Goal: Task Accomplishment & Management: Use online tool/utility

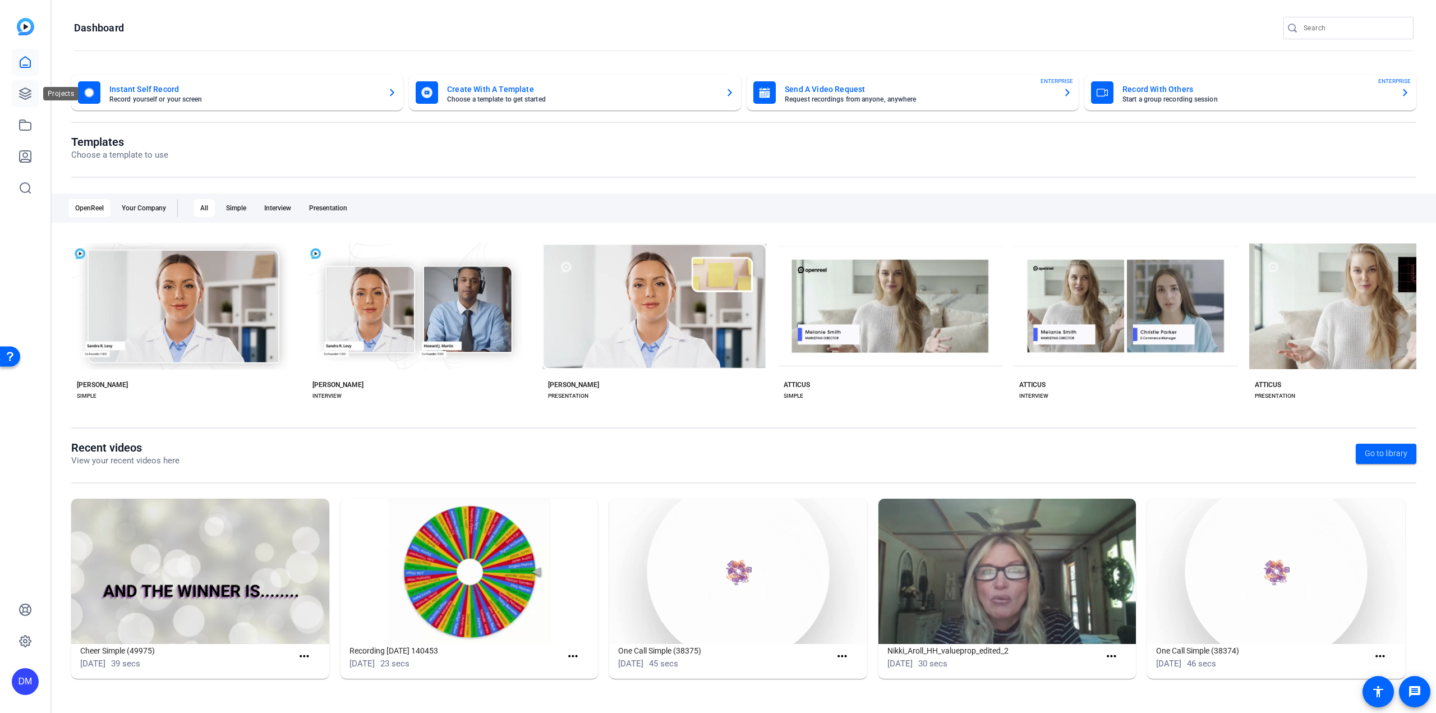
click at [25, 86] on link at bounding box center [25, 93] width 27 height 27
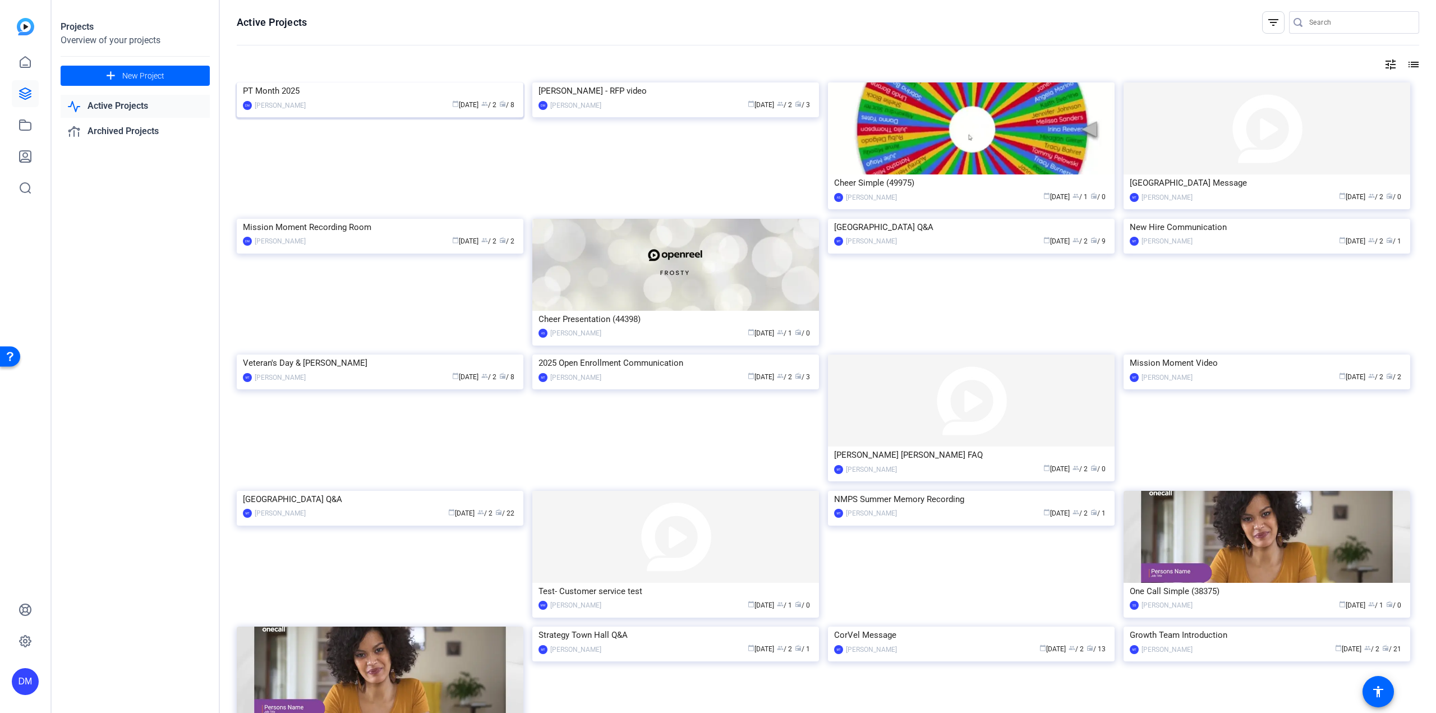
click at [337, 82] on img at bounding box center [380, 82] width 287 height 0
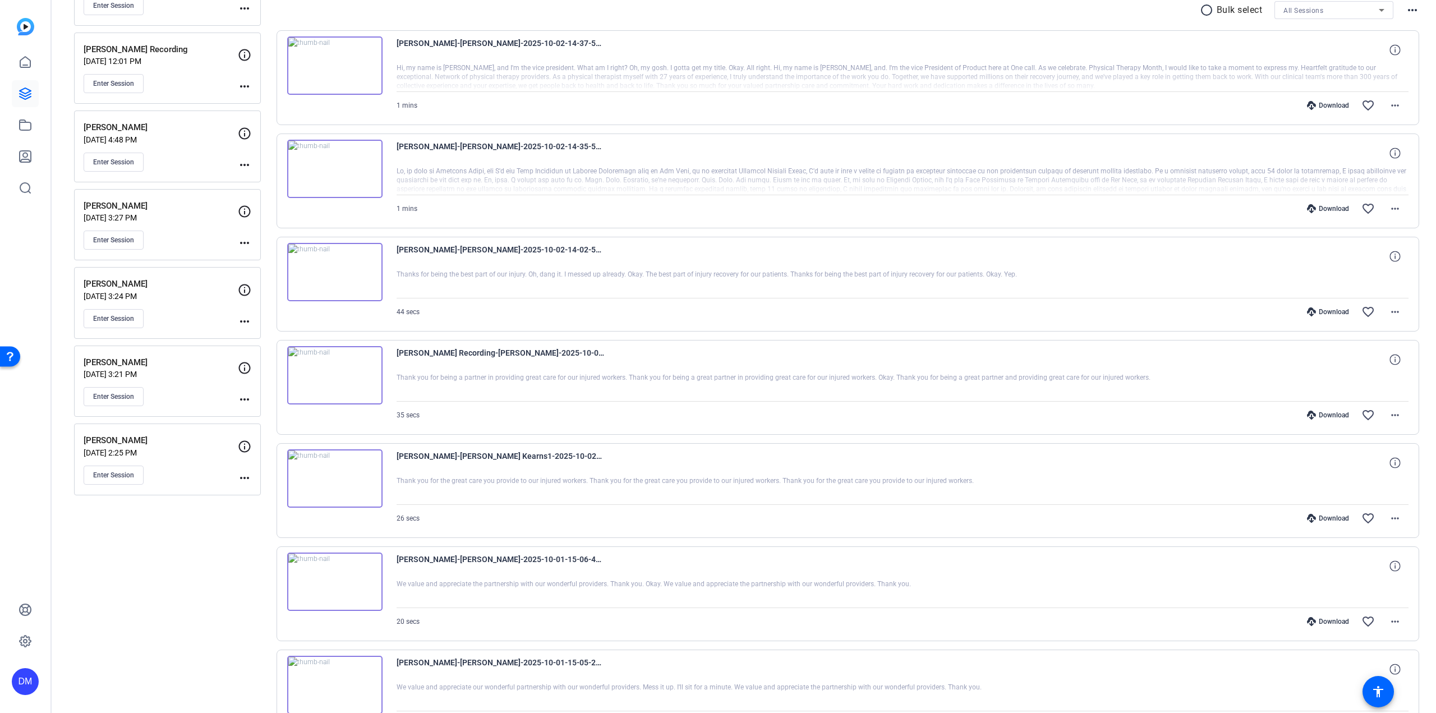
scroll to position [112, 0]
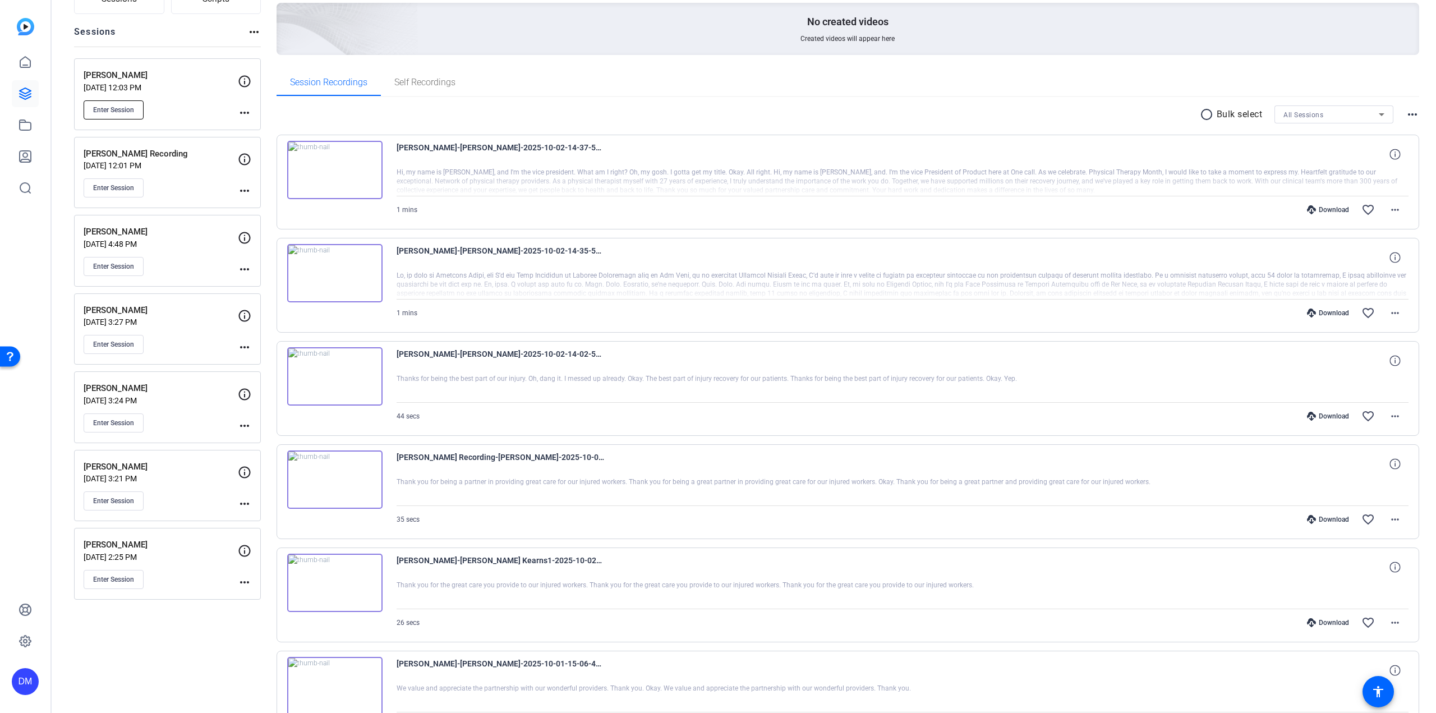
click at [133, 104] on button "Enter Session" at bounding box center [114, 109] width 60 height 19
click at [84, 100] on button "Enter Session" at bounding box center [114, 109] width 60 height 19
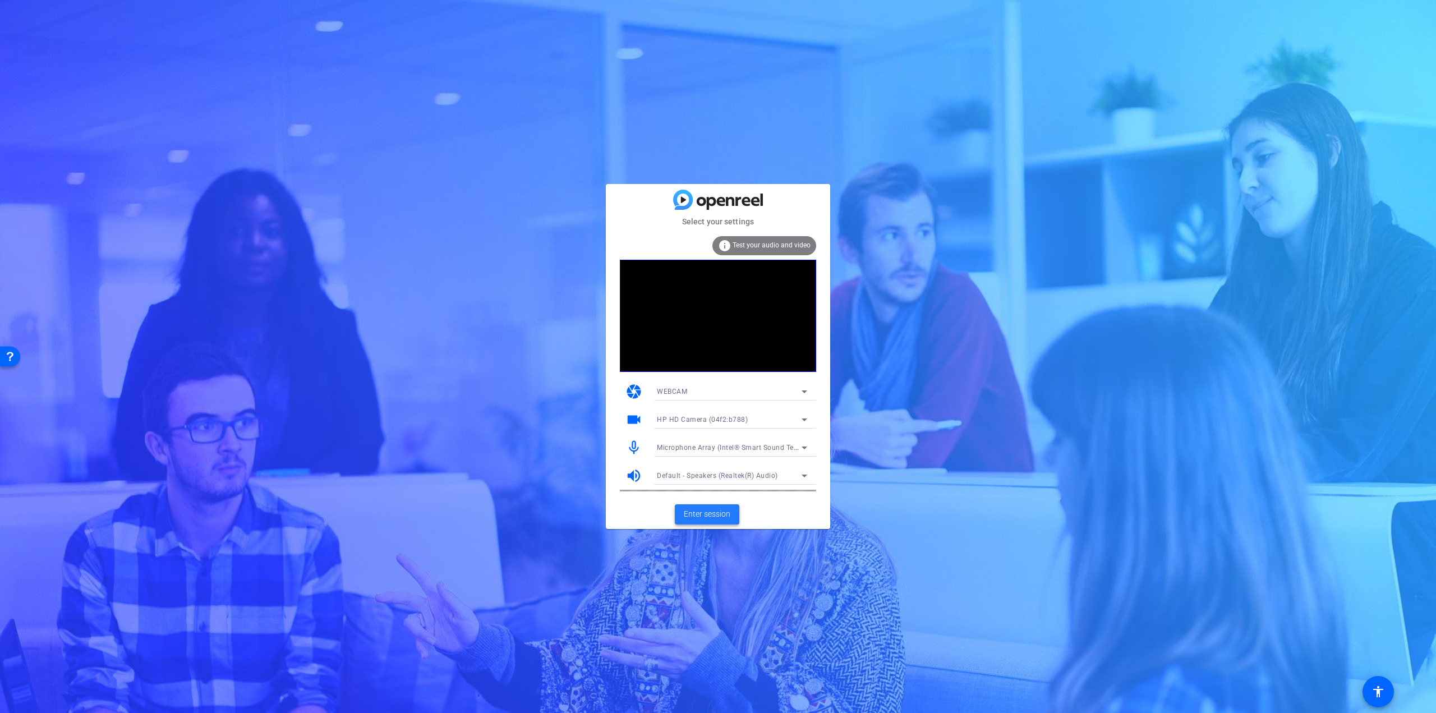
click at [712, 522] on span at bounding box center [707, 514] width 65 height 27
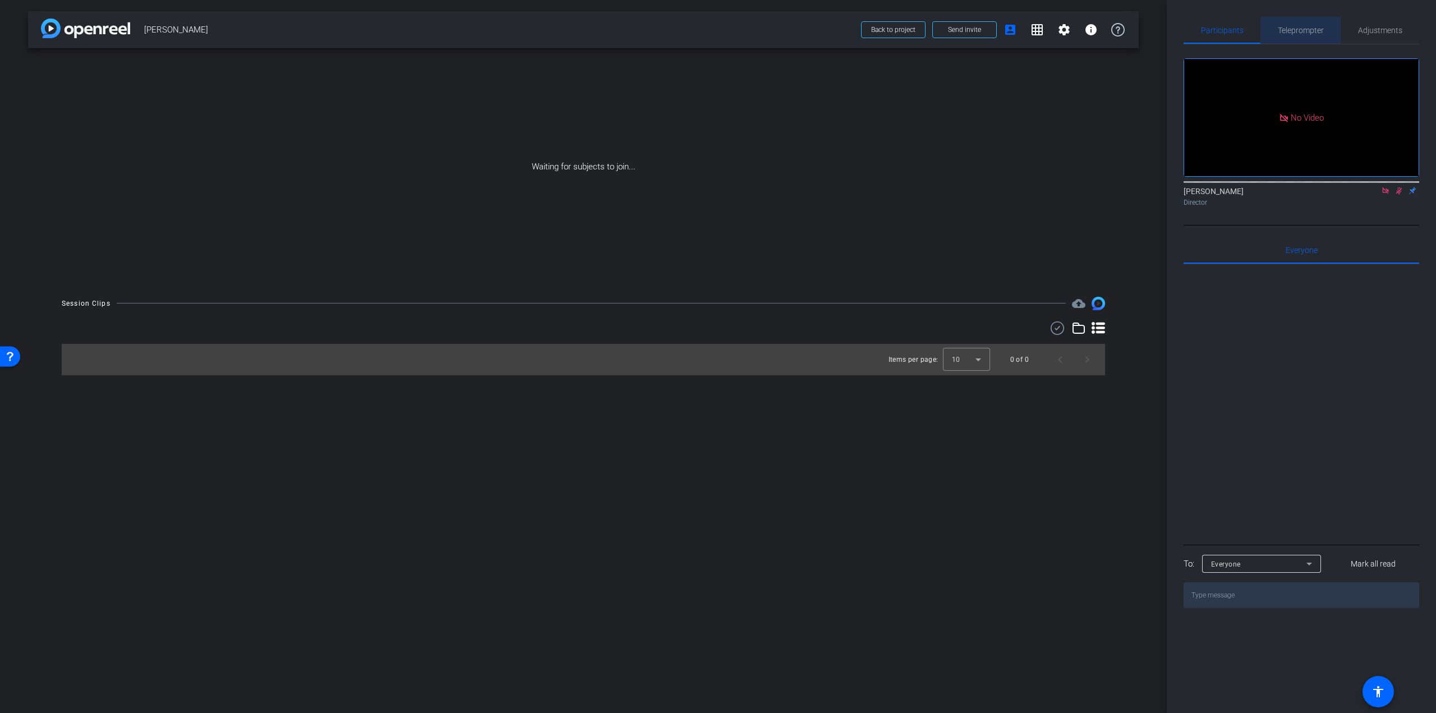
click at [1292, 35] on span "Teleprompter" at bounding box center [1301, 30] width 46 height 27
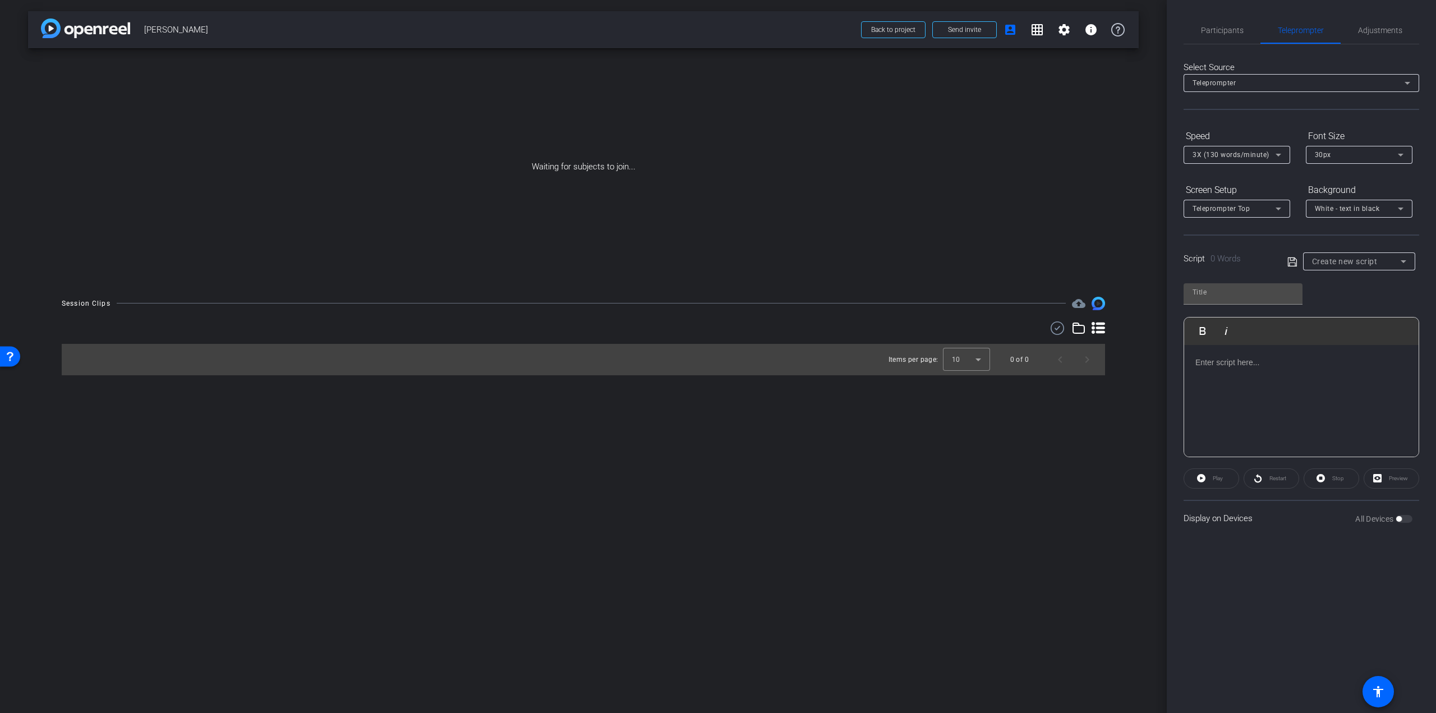
click at [1267, 380] on div at bounding box center [1301, 401] width 234 height 112
click at [1224, 295] on input "text" at bounding box center [1243, 292] width 101 height 13
click at [1390, 295] on div "Play Play from this location Play Selected Play and display the selected text o…" at bounding box center [1302, 366] width 236 height 182
click at [1375, 261] on span "Create new script" at bounding box center [1345, 261] width 66 height 9
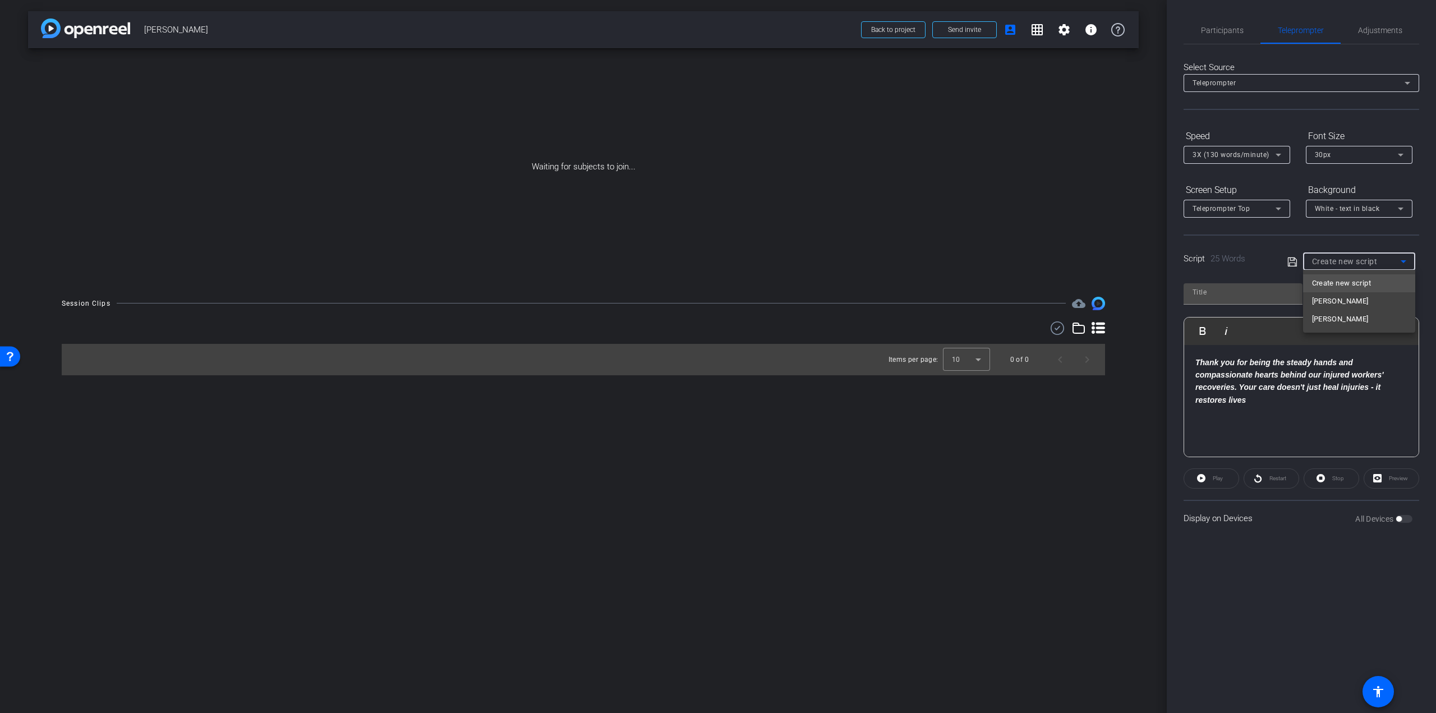
click at [1231, 287] on div at bounding box center [718, 356] width 1436 height 713
click at [1229, 292] on input "text" at bounding box center [1243, 292] width 101 height 13
type input "[PERSON_NAME]"
click at [1291, 261] on icon at bounding box center [1292, 261] width 10 height 13
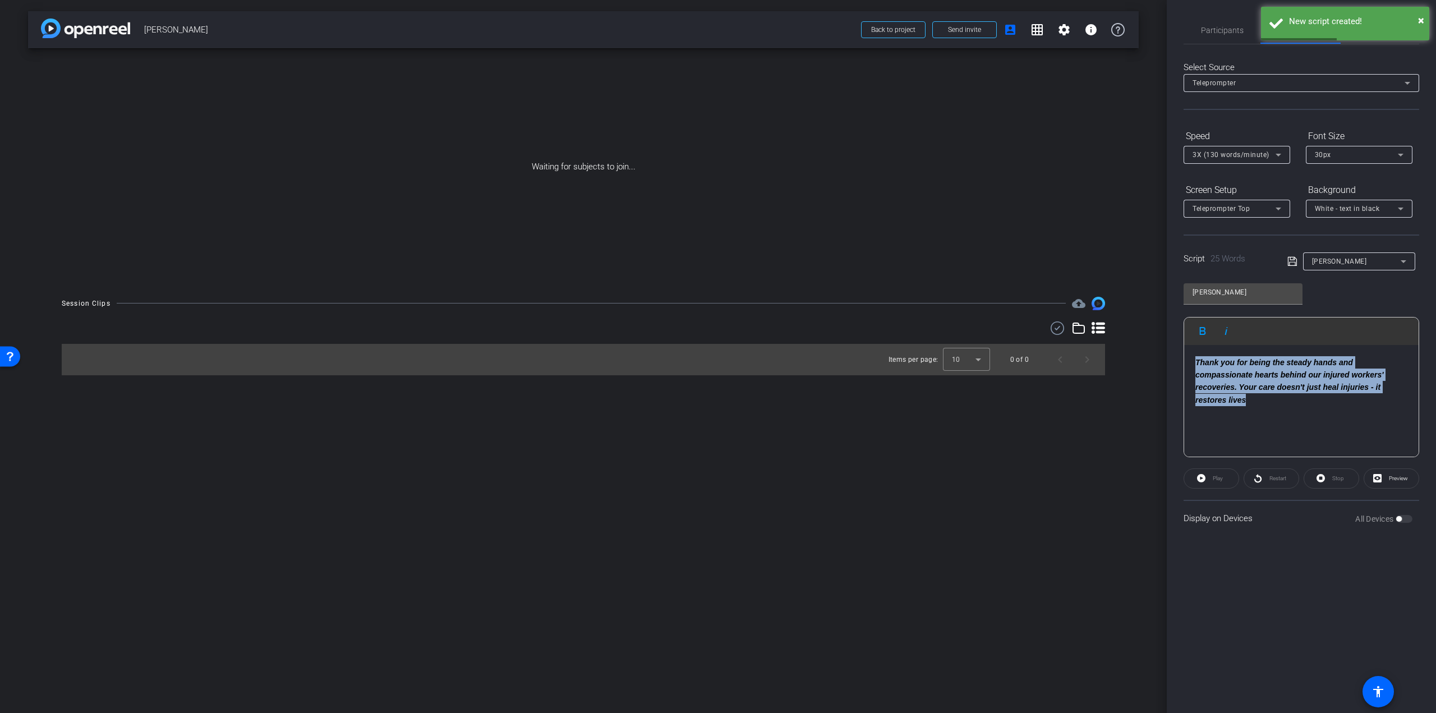
drag, startPoint x: 1245, startPoint y: 402, endPoint x: 1184, endPoint y: 351, distance: 80.4
click at [1184, 351] on div "Thank you for being the steady hands and compassionate hearts behind our injure…" at bounding box center [1301, 401] width 234 height 112
click at [1218, 332] on button "Italic" at bounding box center [1226, 331] width 21 height 22
click at [1339, 296] on div "Nick Play Play from this location Play Selected Play and display the selected t…" at bounding box center [1302, 366] width 236 height 182
click at [1292, 260] on icon at bounding box center [1291, 261] width 9 height 9
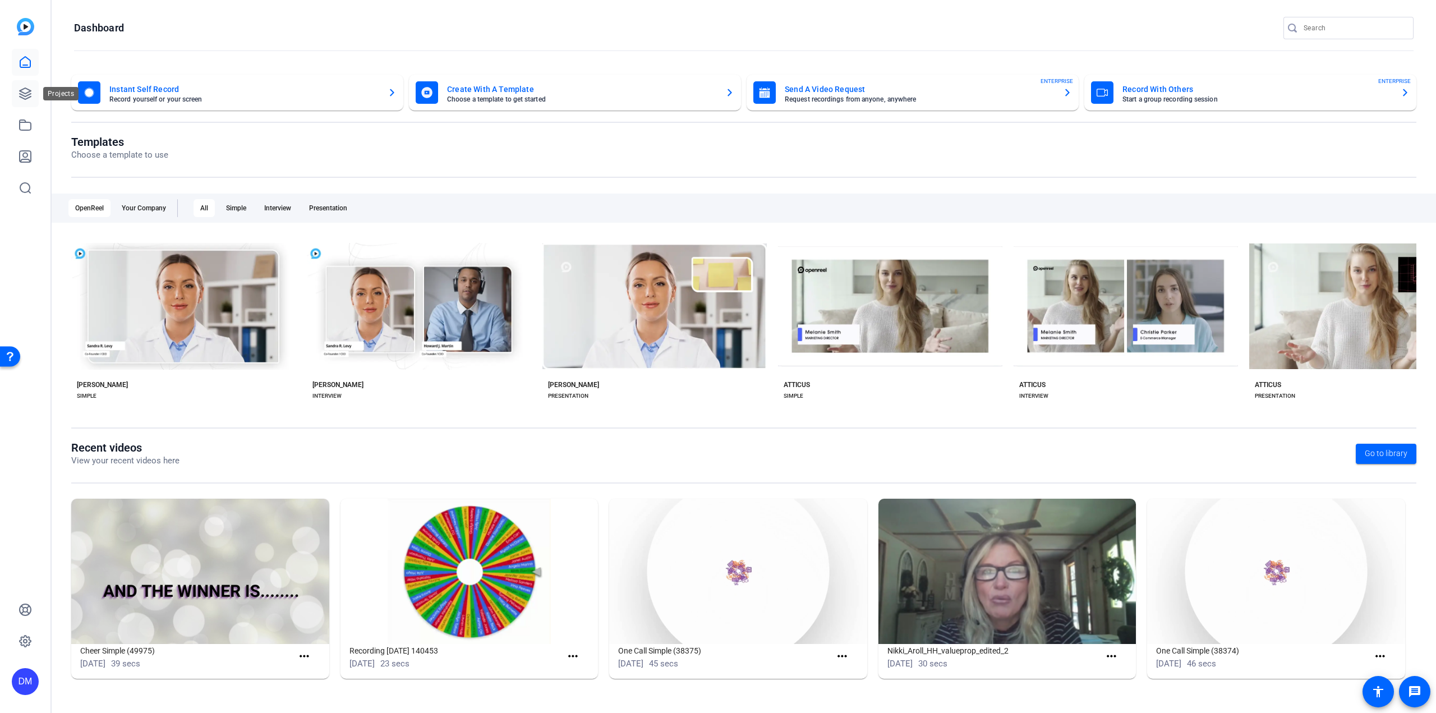
click at [20, 98] on icon at bounding box center [25, 93] width 13 height 13
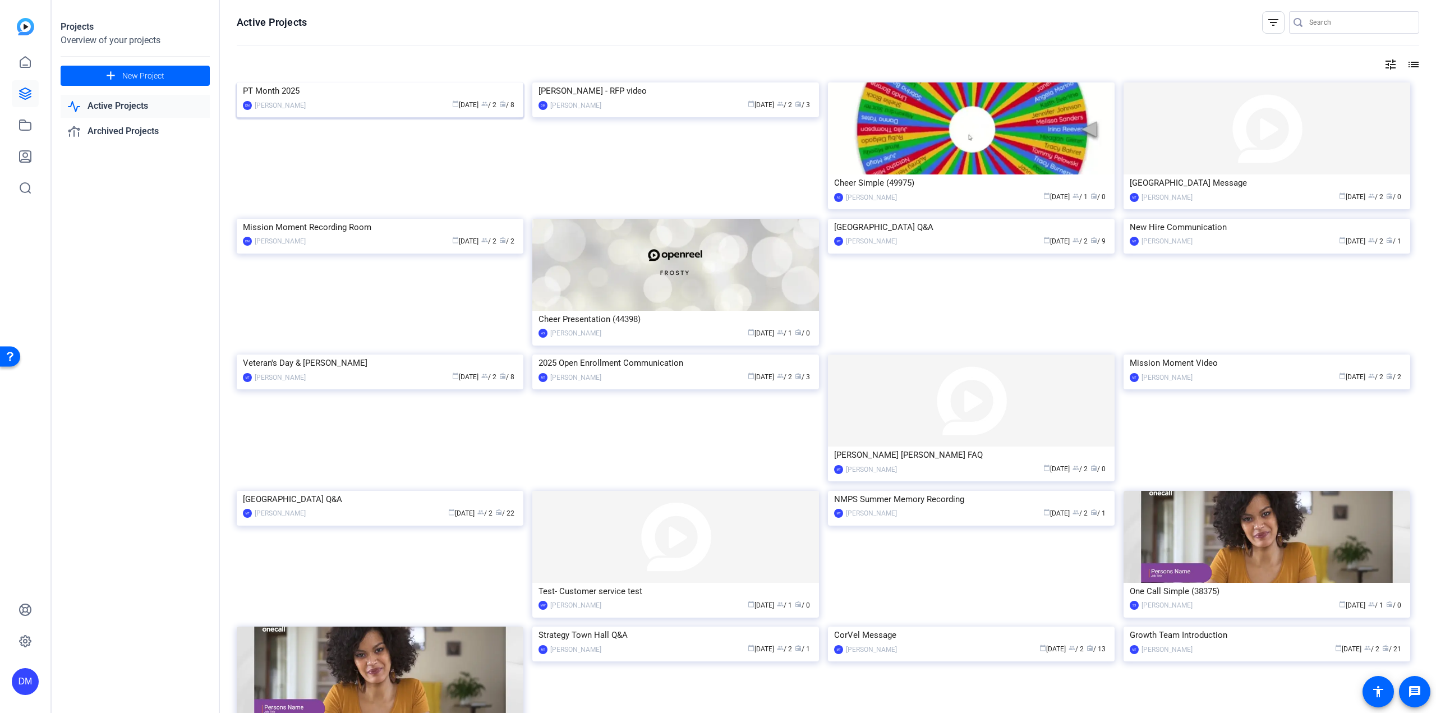
click at [357, 82] on img at bounding box center [380, 82] width 287 height 0
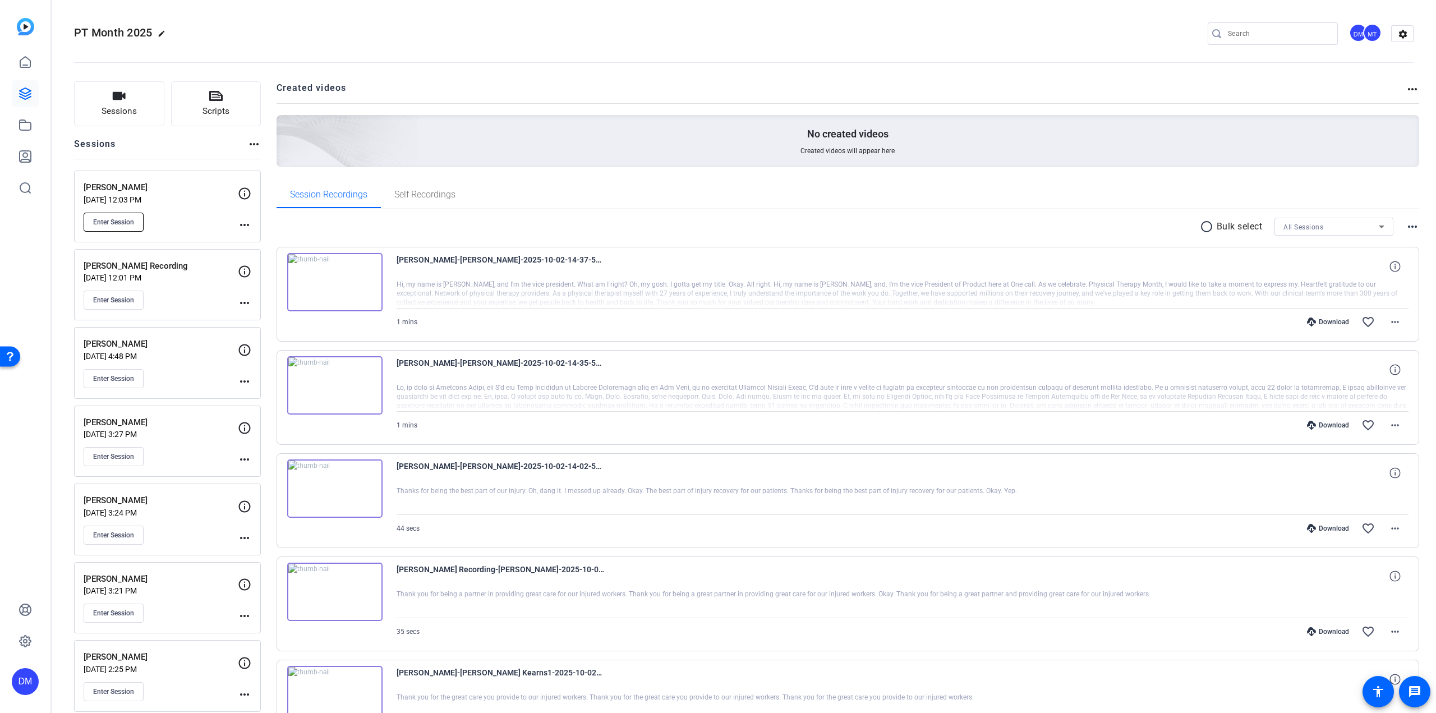
click at [111, 223] on span "Enter Session" at bounding box center [113, 222] width 41 height 9
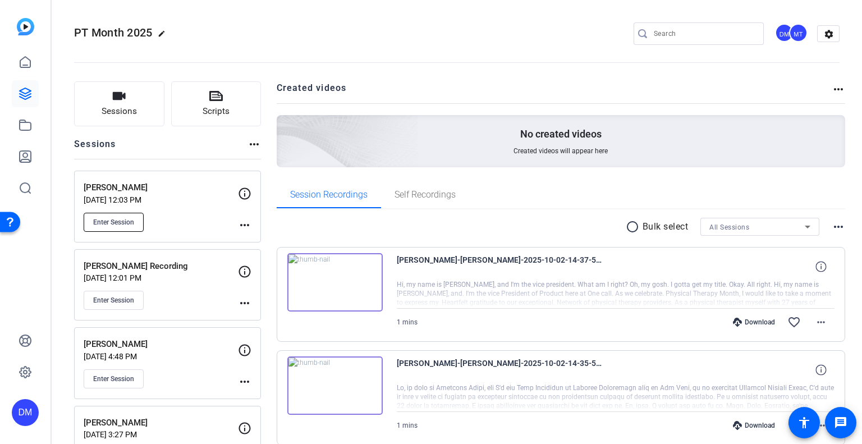
click at [135, 219] on button "Enter Session" at bounding box center [114, 222] width 60 height 19
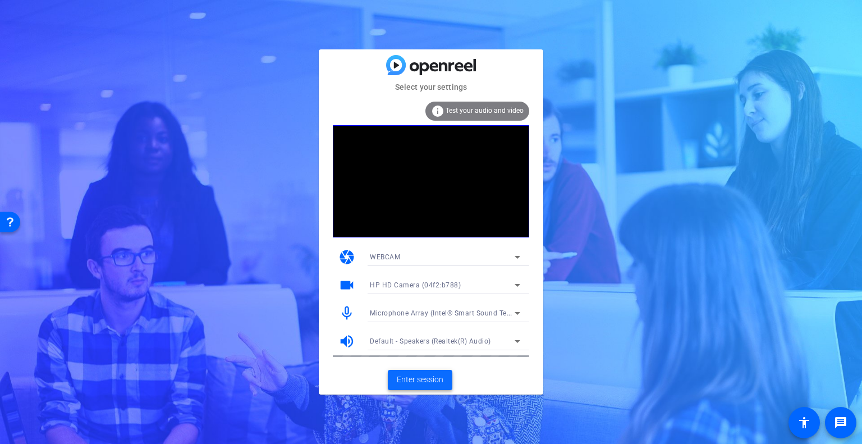
click at [421, 377] on span "Enter session" at bounding box center [420, 380] width 47 height 12
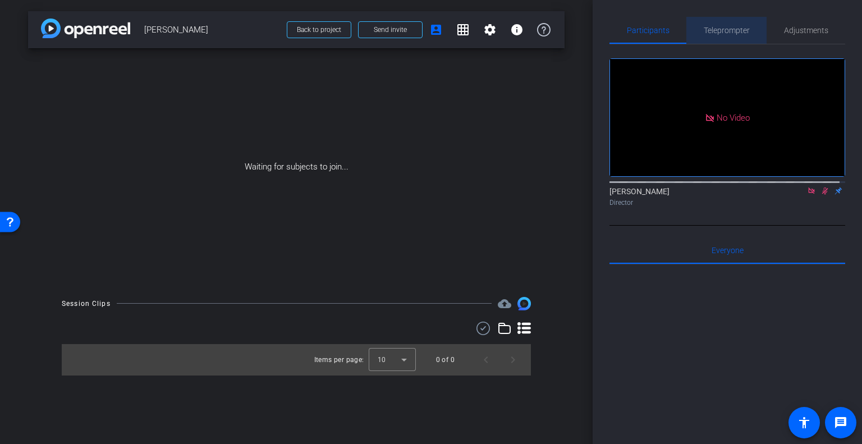
click at [724, 27] on span "Teleprompter" at bounding box center [726, 30] width 46 height 8
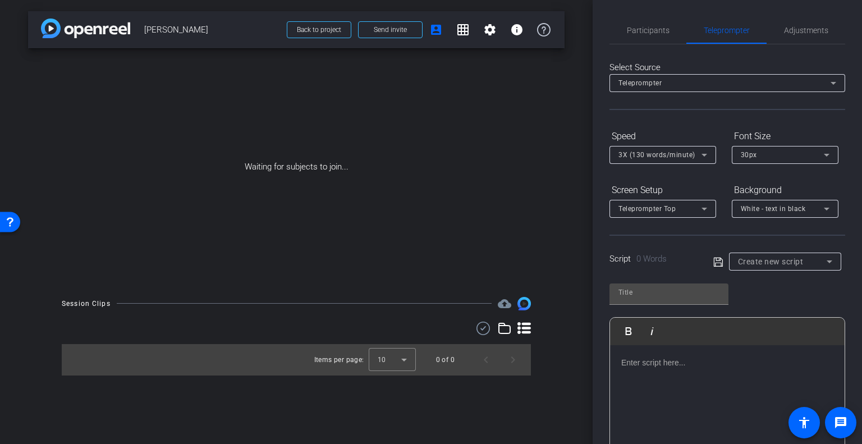
scroll to position [56, 0]
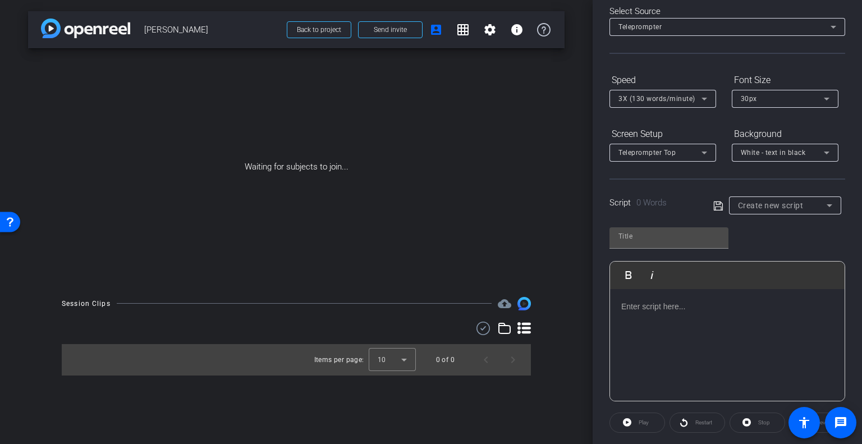
click at [679, 334] on div at bounding box center [727, 345] width 234 height 112
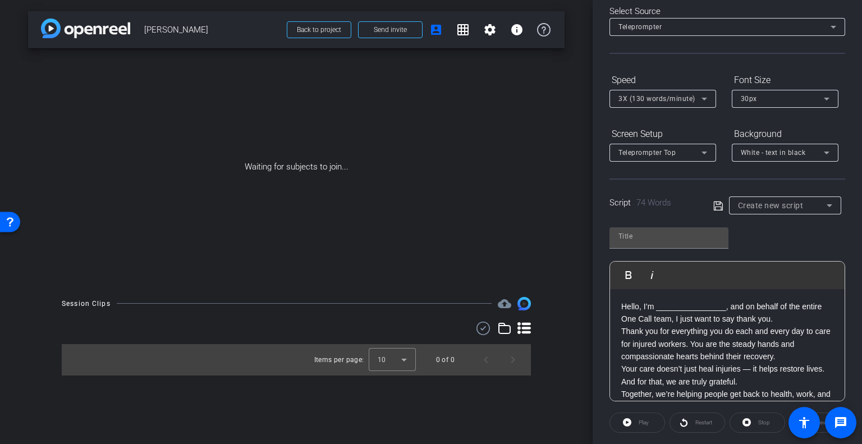
scroll to position [12, 0]
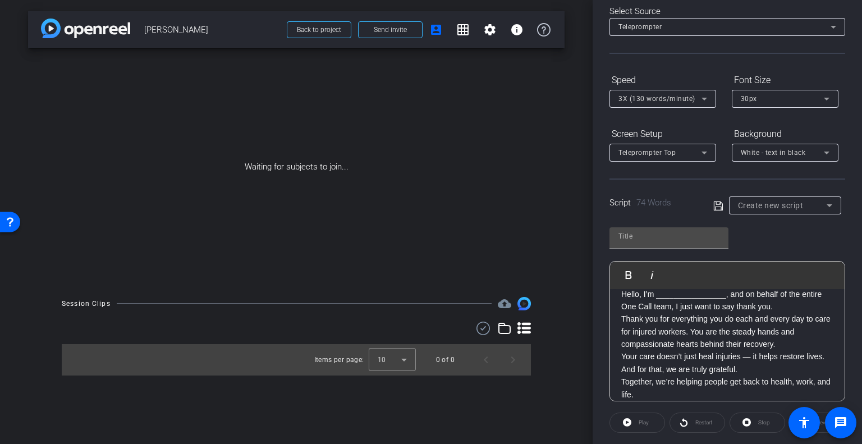
click at [725, 294] on p "Hello, I’m ________________, and on behalf of the entire One Call team, I just …" at bounding box center [727, 300] width 212 height 25
click at [659, 236] on input "text" at bounding box center [668, 235] width 101 height 13
type input "n"
type input "Nick v2"
click at [715, 206] on icon at bounding box center [718, 205] width 10 height 13
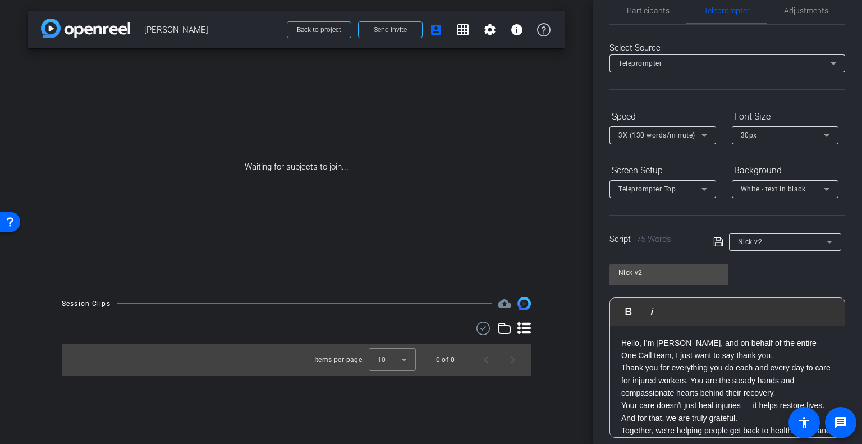
scroll to position [0, 0]
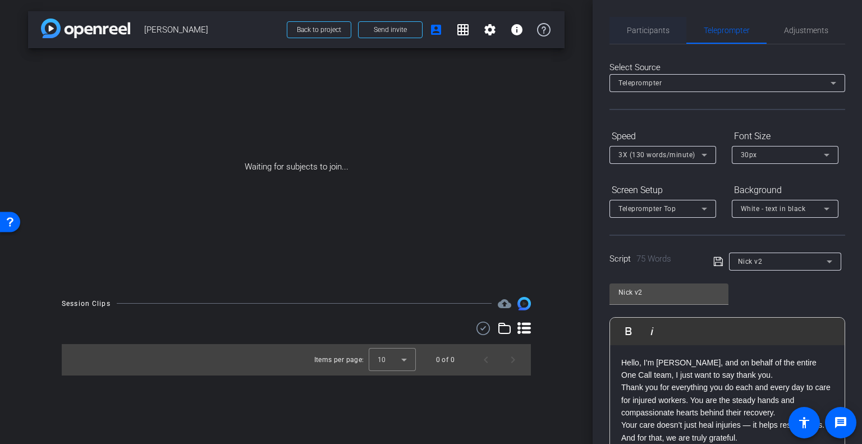
click at [644, 33] on span "Participants" at bounding box center [648, 30] width 43 height 8
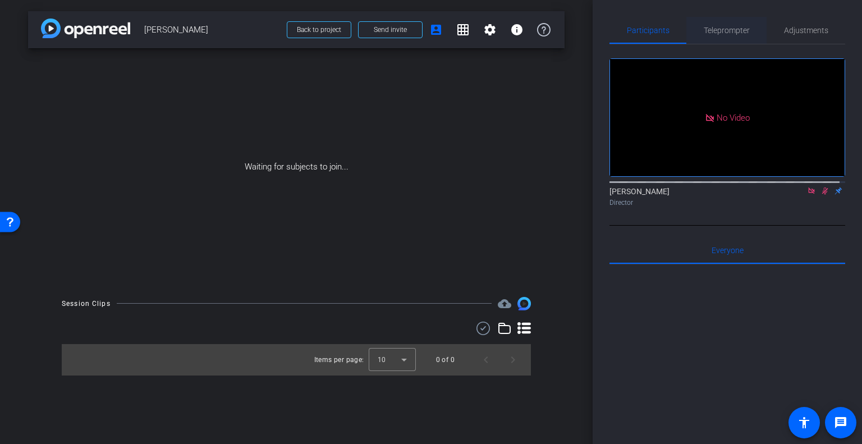
click at [737, 35] on span "Teleprompter" at bounding box center [726, 30] width 46 height 27
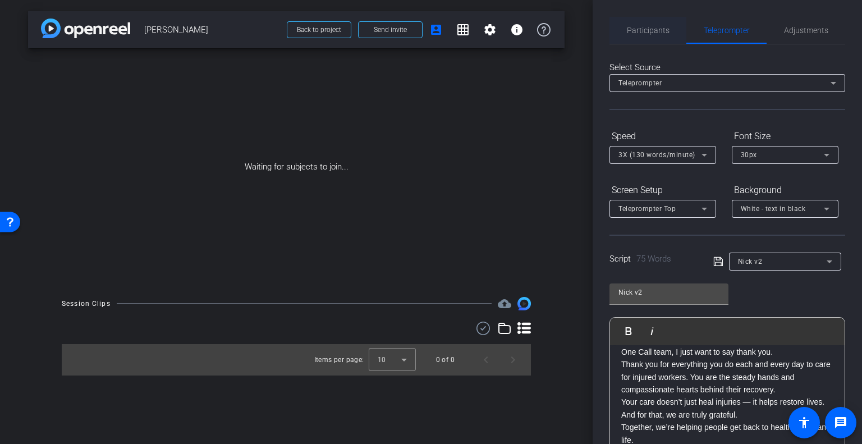
click at [664, 30] on span "Participants" at bounding box center [648, 30] width 43 height 8
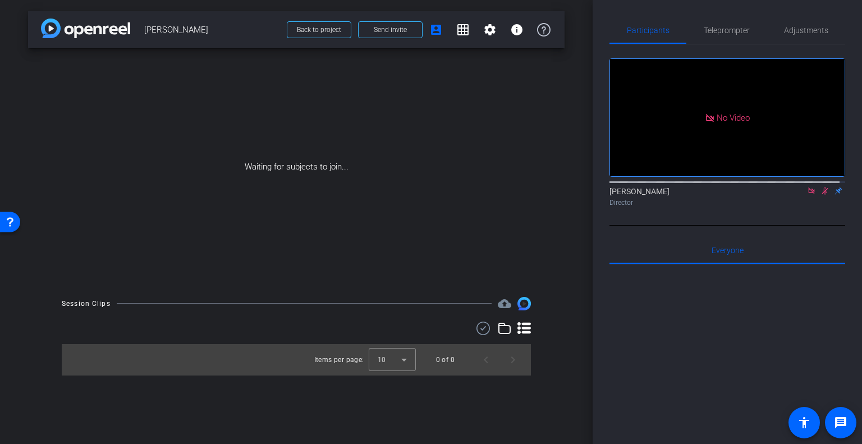
click at [807, 186] on div "Dustin Muyres Director" at bounding box center [727, 197] width 236 height 22
click at [808, 187] on icon at bounding box center [811, 190] width 6 height 6
click at [370, 26] on span at bounding box center [389, 29] width 63 height 27
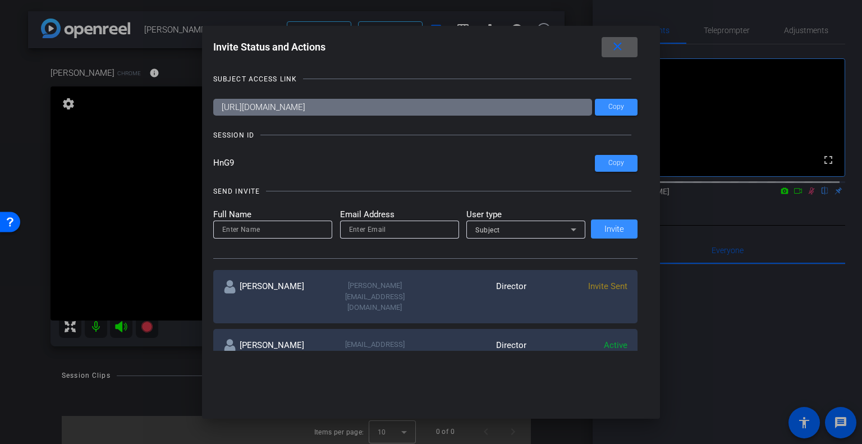
click at [621, 47] on mat-icon "close" at bounding box center [617, 47] width 14 height 14
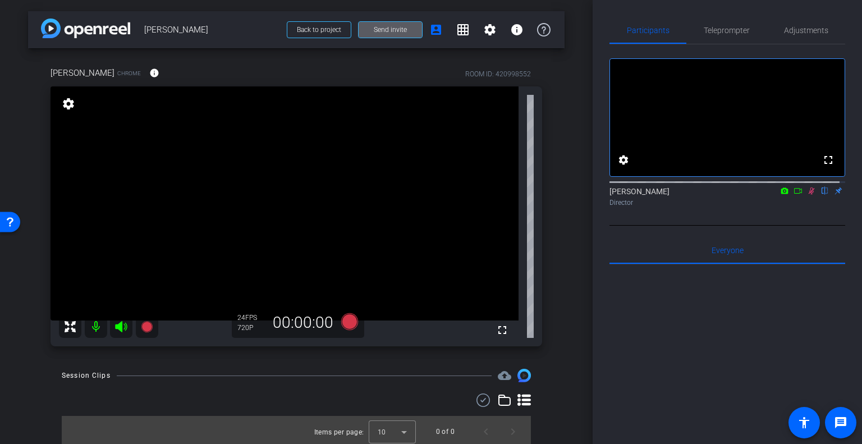
click at [807, 195] on icon at bounding box center [811, 191] width 9 height 8
click at [70, 105] on mat-icon "settings" at bounding box center [69, 103] width 16 height 13
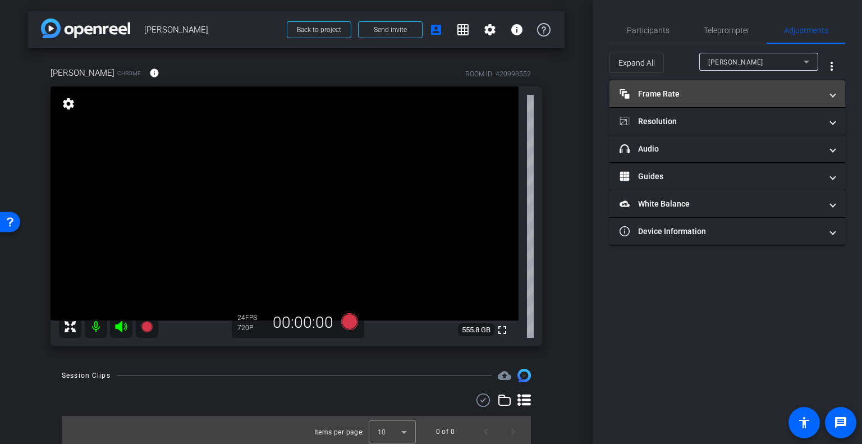
click at [722, 95] on mat-panel-title "Frame Rate Frame Rate" at bounding box center [720, 94] width 202 height 12
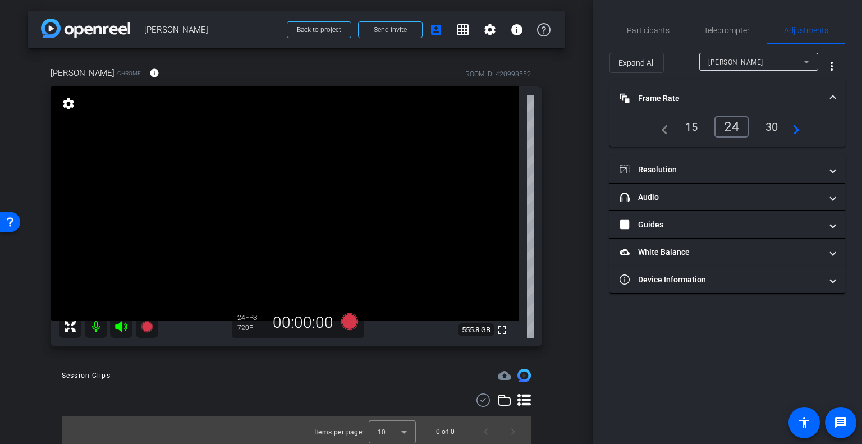
click at [731, 118] on div "24" at bounding box center [731, 126] width 34 height 21
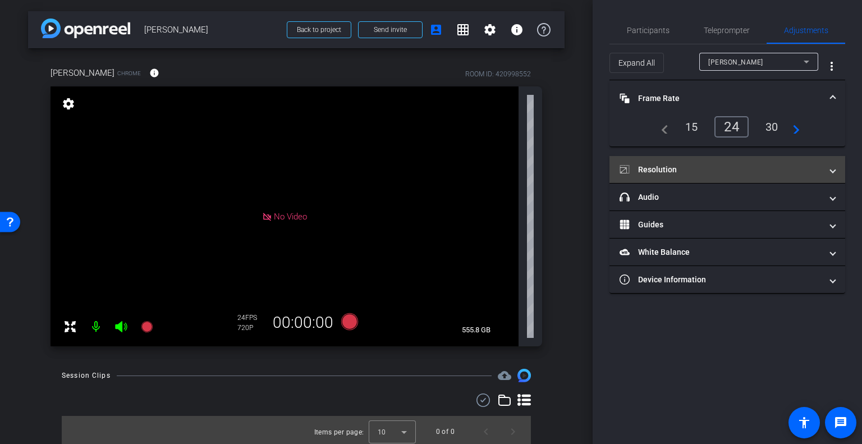
click at [696, 159] on mat-expansion-panel-header "Resolution" at bounding box center [727, 169] width 236 height 27
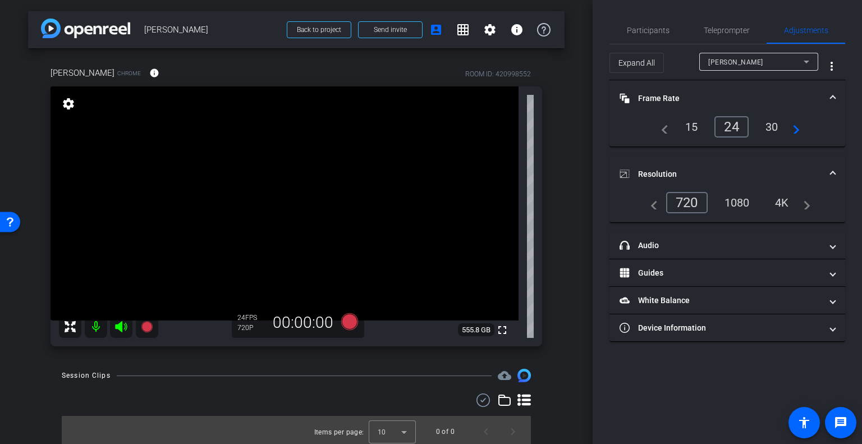
click at [782, 196] on div "4K" at bounding box center [781, 202] width 31 height 19
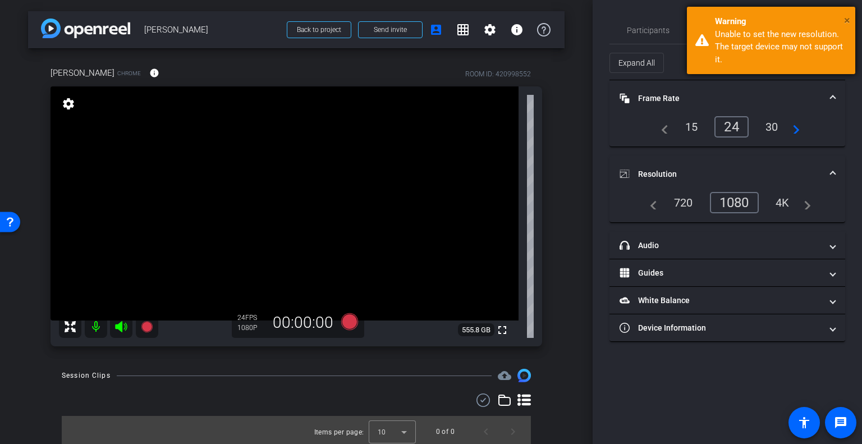
click at [845, 21] on span "×" at bounding box center [847, 19] width 6 height 13
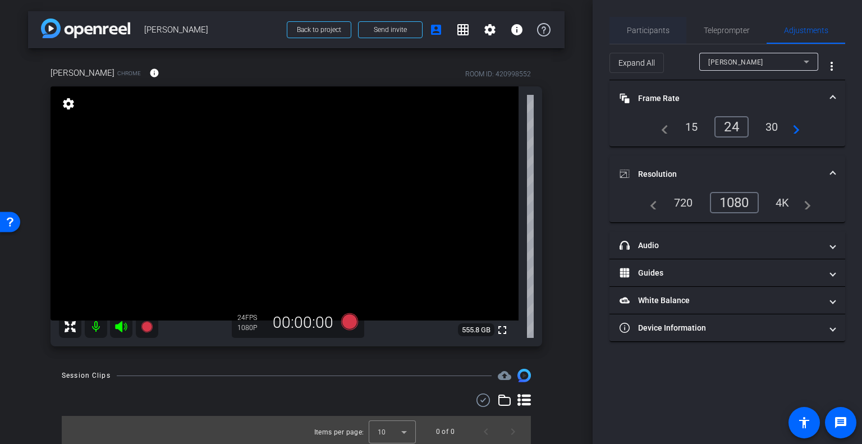
click at [635, 31] on span "Participants" at bounding box center [648, 30] width 43 height 8
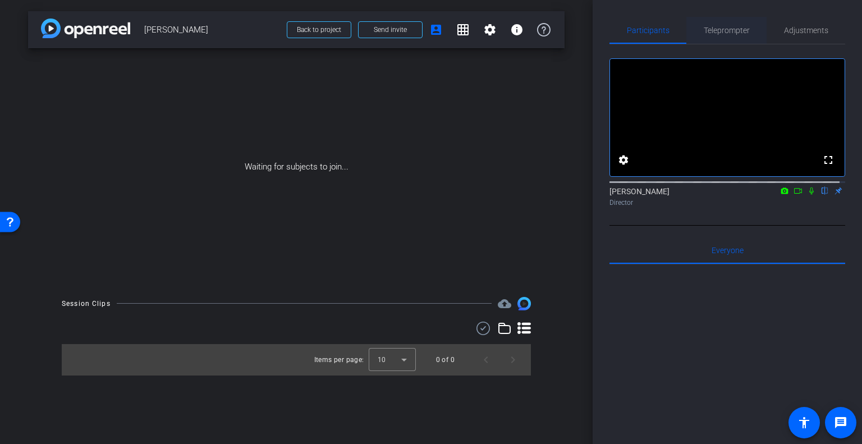
click at [719, 26] on span "Teleprompter" at bounding box center [726, 30] width 46 height 8
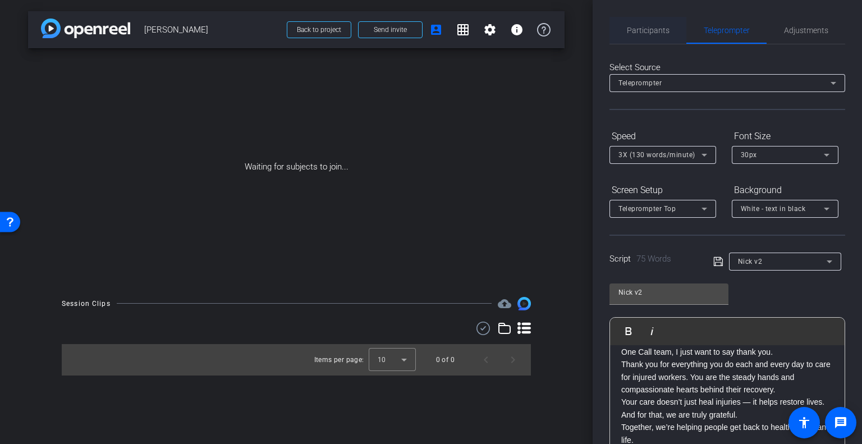
click at [659, 29] on span "Participants" at bounding box center [648, 30] width 43 height 8
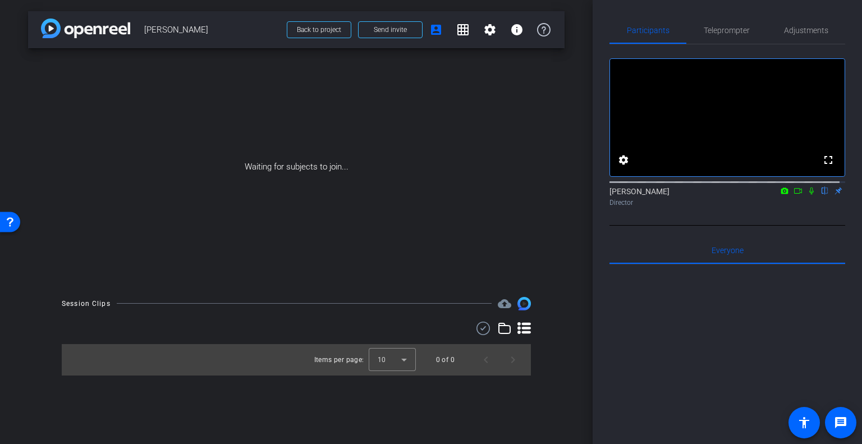
click at [807, 195] on icon at bounding box center [811, 191] width 9 height 8
click at [793, 195] on icon at bounding box center [797, 191] width 9 height 8
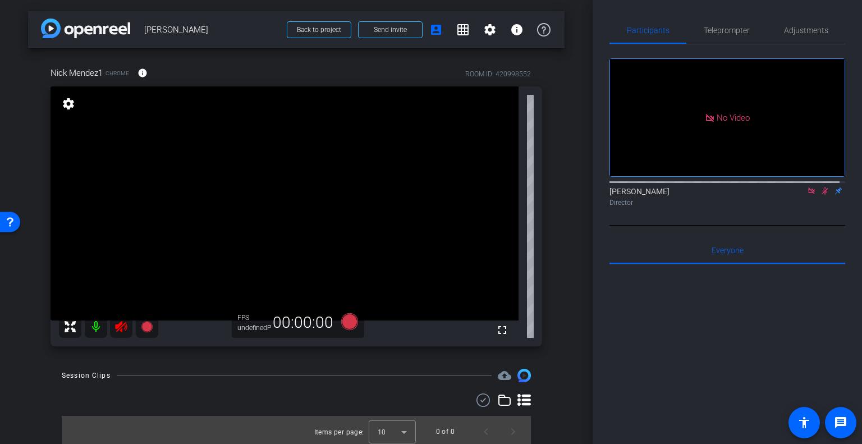
click at [822, 195] on icon at bounding box center [825, 190] width 6 height 7
click at [808, 194] on icon at bounding box center [811, 190] width 6 height 6
click at [66, 108] on mat-icon "settings" at bounding box center [69, 103] width 16 height 13
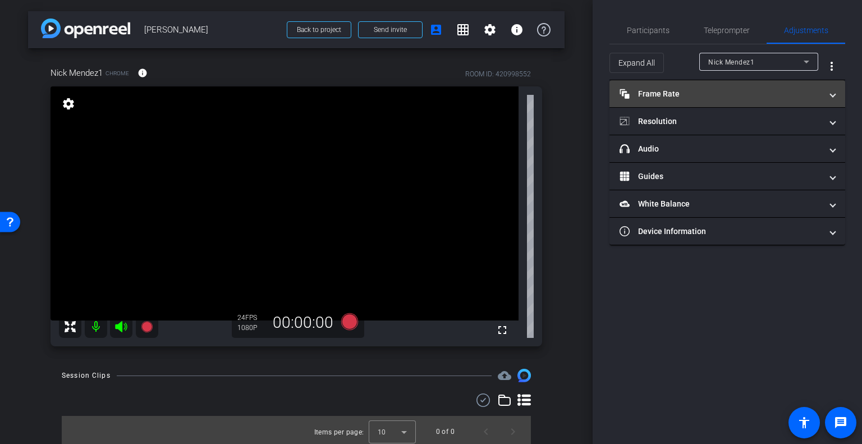
click at [680, 96] on mat-panel-title "Frame Rate Frame Rate" at bounding box center [720, 94] width 202 height 12
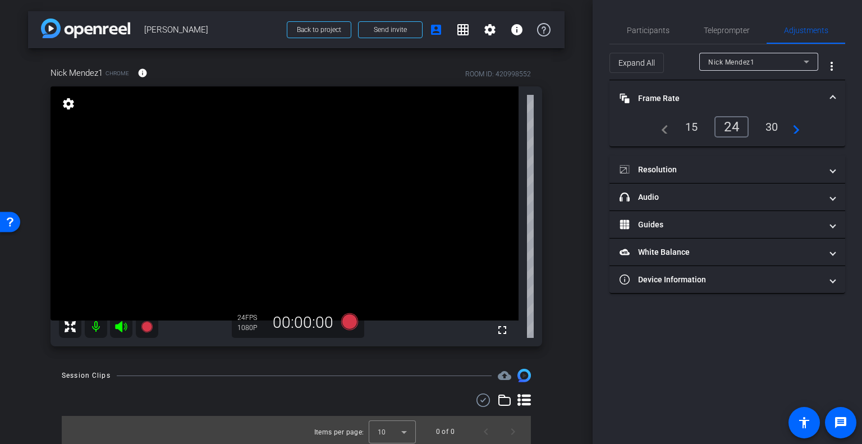
click at [720, 125] on div "24" at bounding box center [731, 126] width 34 height 21
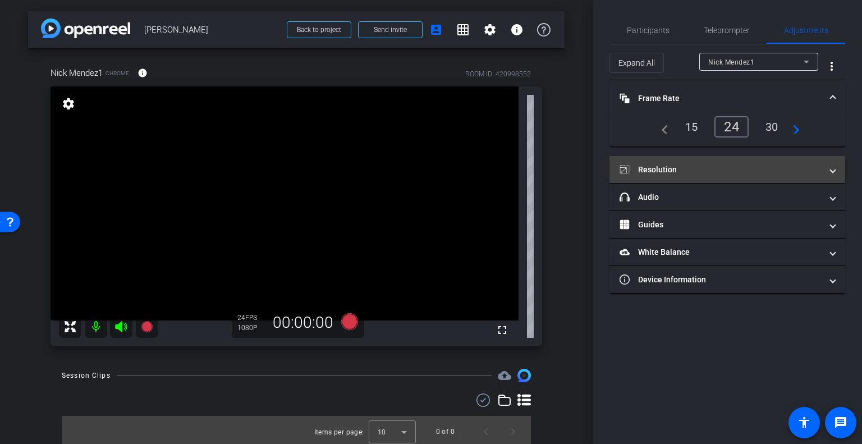
click at [673, 167] on mat-panel-title "Resolution" at bounding box center [720, 170] width 202 height 12
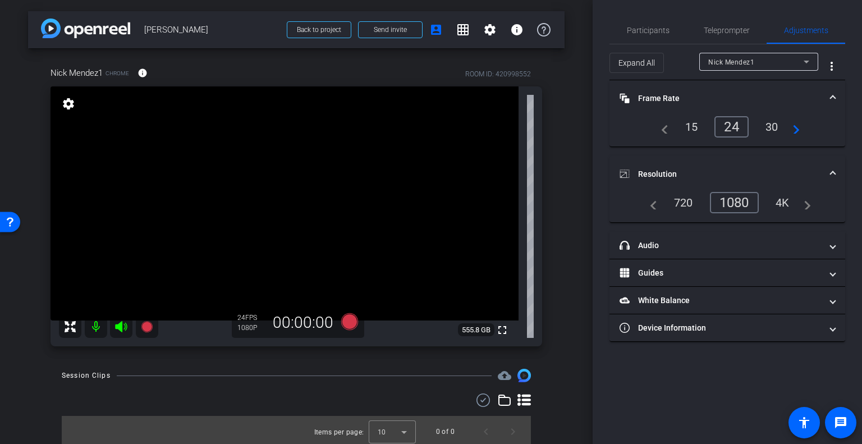
click at [731, 201] on div "1080" at bounding box center [734, 202] width 49 height 21
click at [724, 31] on span "Teleprompter" at bounding box center [726, 30] width 46 height 8
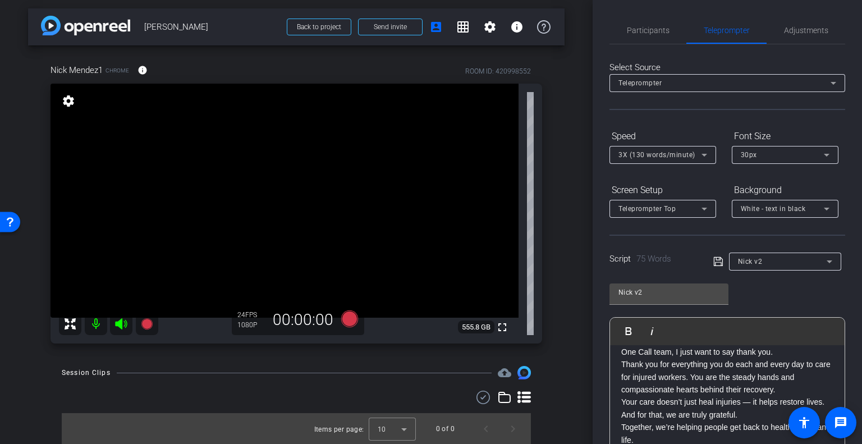
scroll to position [3, 0]
click at [641, 26] on span "Participants" at bounding box center [648, 30] width 43 height 8
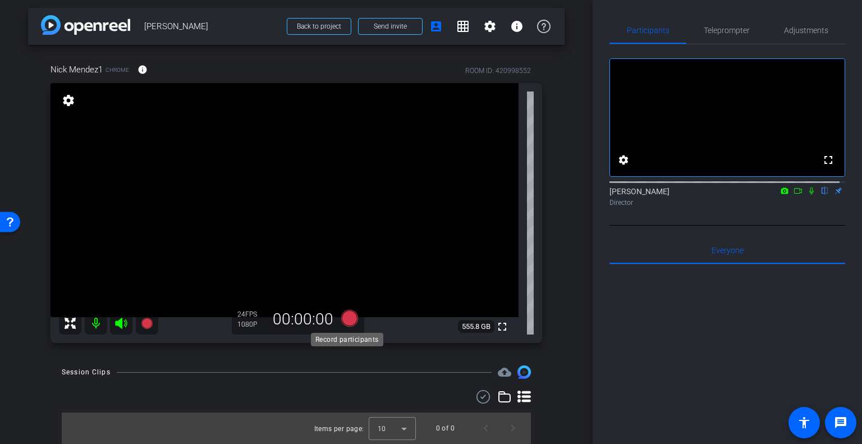
click at [350, 321] on icon at bounding box center [349, 318] width 17 height 17
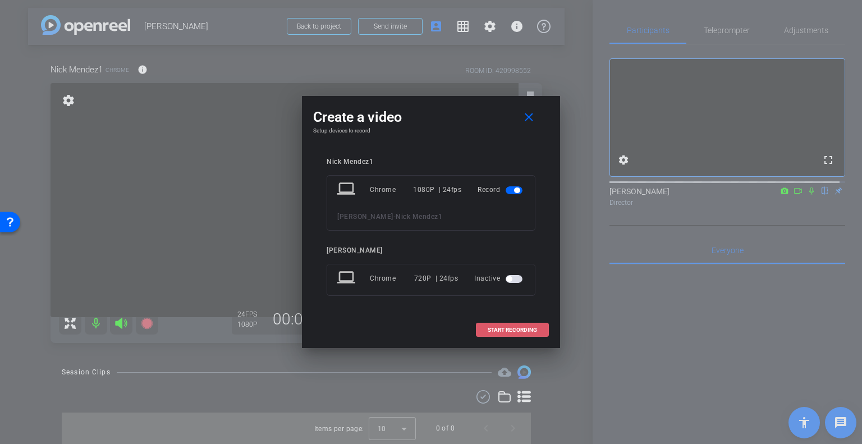
click at [503, 332] on span "START RECORDING" at bounding box center [511, 330] width 49 height 6
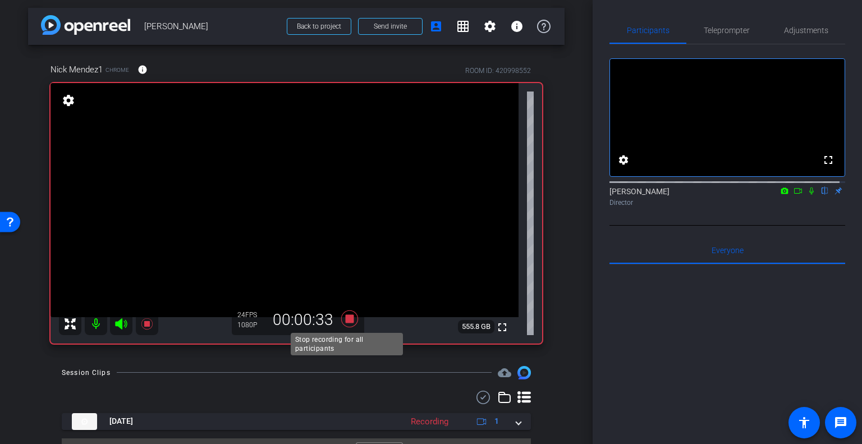
click at [344, 323] on icon at bounding box center [349, 319] width 27 height 20
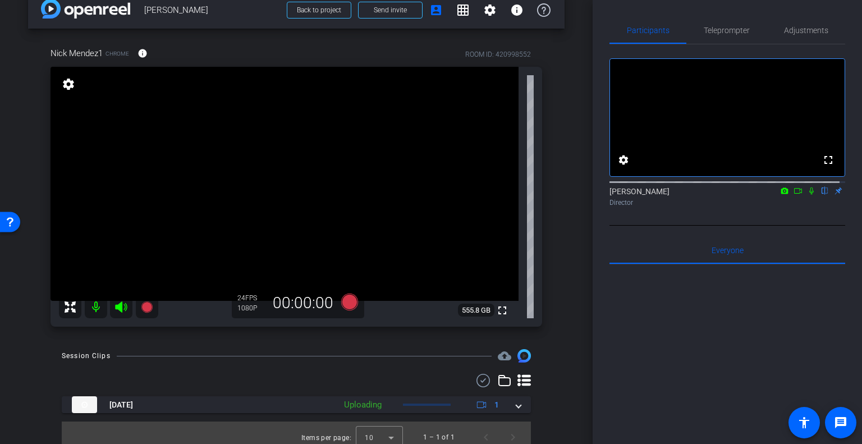
scroll to position [29, 0]
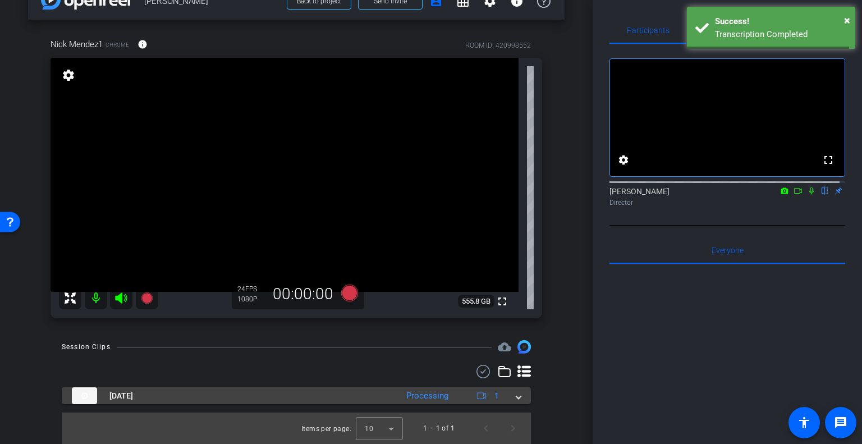
click at [515, 398] on mat-expansion-panel-header "Oct 3, 2025 Processing 1" at bounding box center [296, 395] width 469 height 17
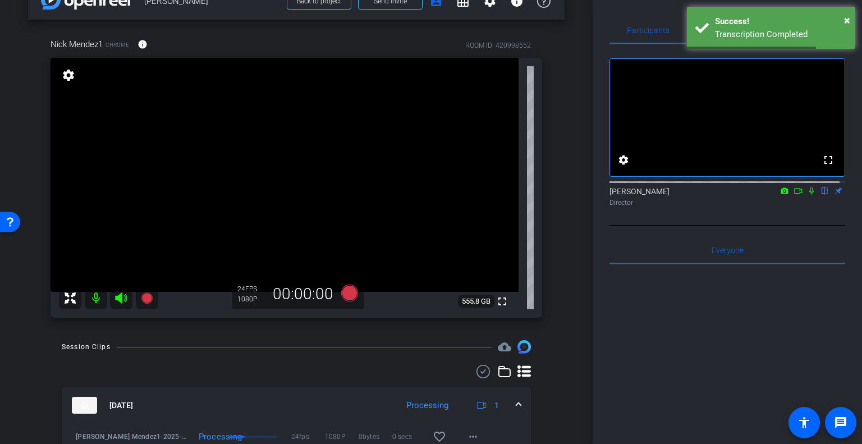
scroll to position [86, 0]
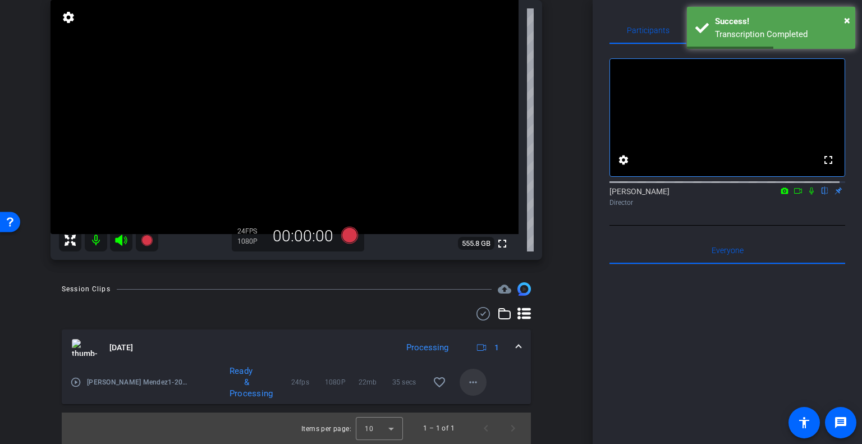
click at [459, 380] on span at bounding box center [472, 382] width 27 height 27
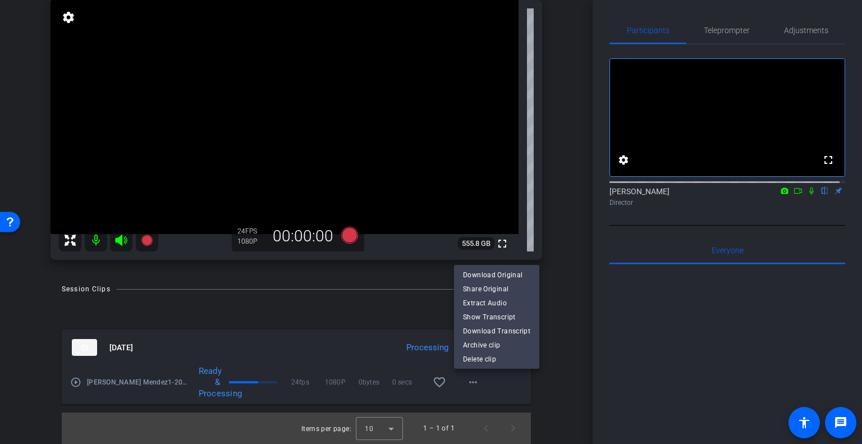
click at [546, 361] on div at bounding box center [431, 222] width 862 height 444
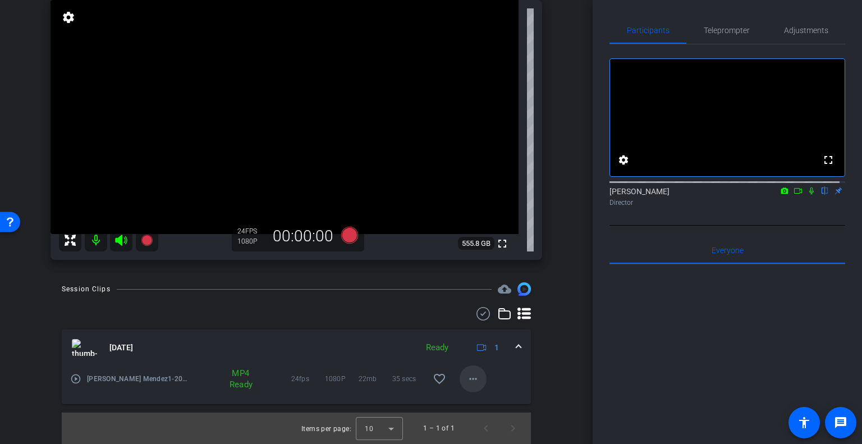
click at [467, 377] on mat-icon "more_horiz" at bounding box center [472, 378] width 13 height 13
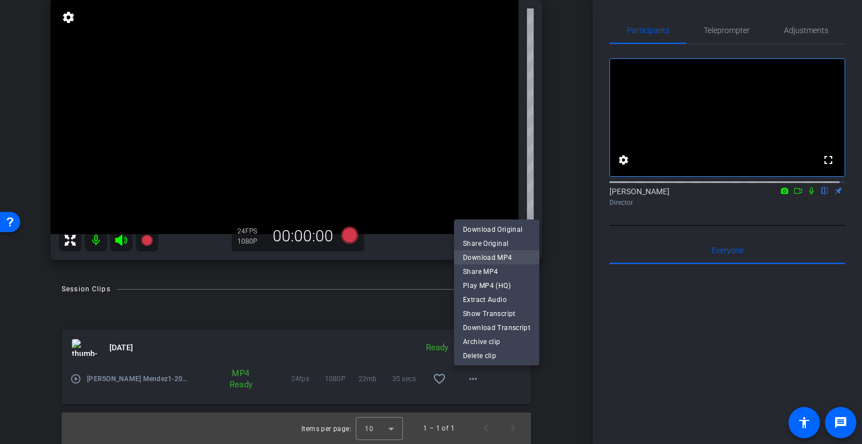
click at [490, 257] on span "Download MP4" at bounding box center [496, 257] width 67 height 13
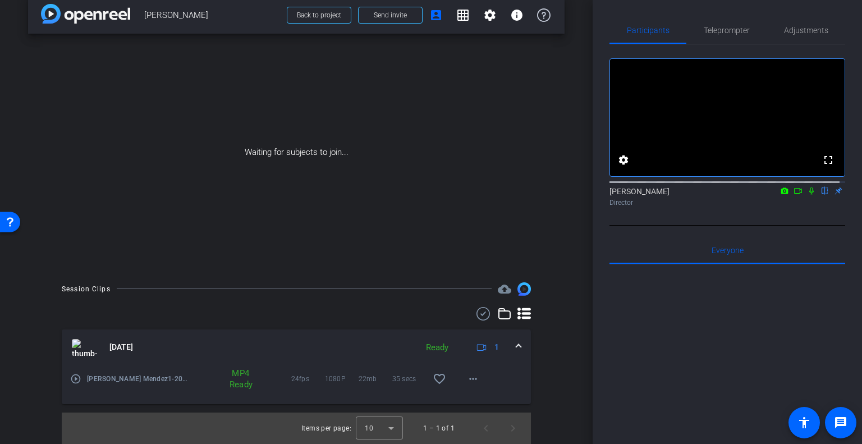
scroll to position [14, 0]
click at [793, 195] on icon at bounding box center [797, 191] width 9 height 8
click at [820, 195] on icon at bounding box center [824, 191] width 9 height 8
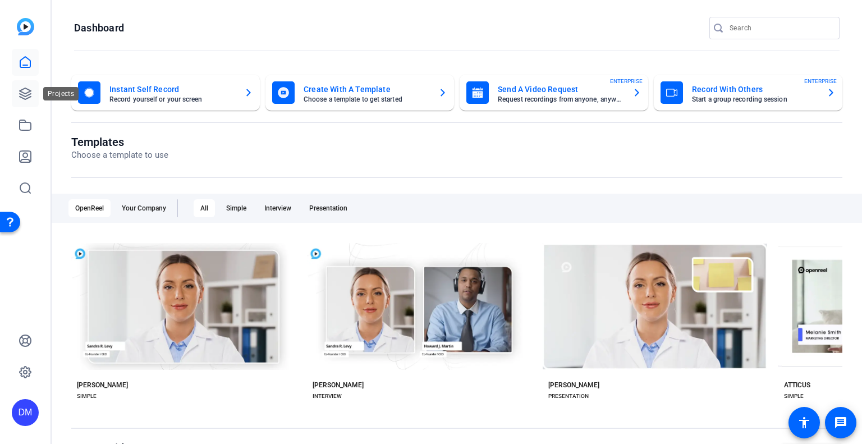
click at [32, 94] on link at bounding box center [25, 93] width 27 height 27
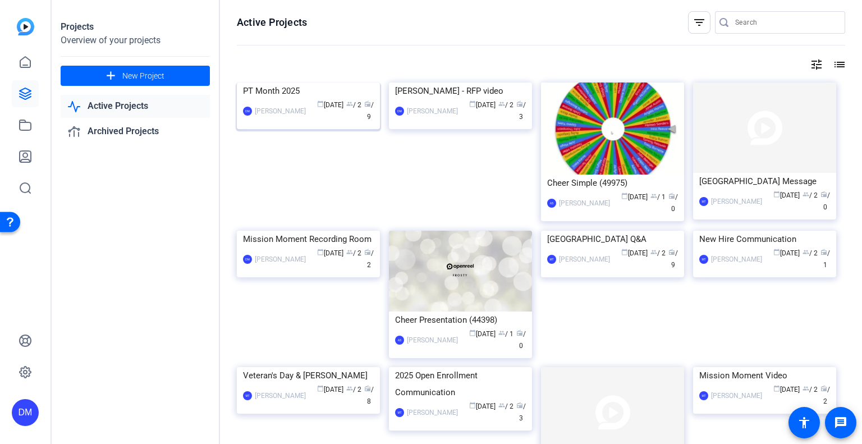
click at [312, 82] on img at bounding box center [308, 82] width 143 height 0
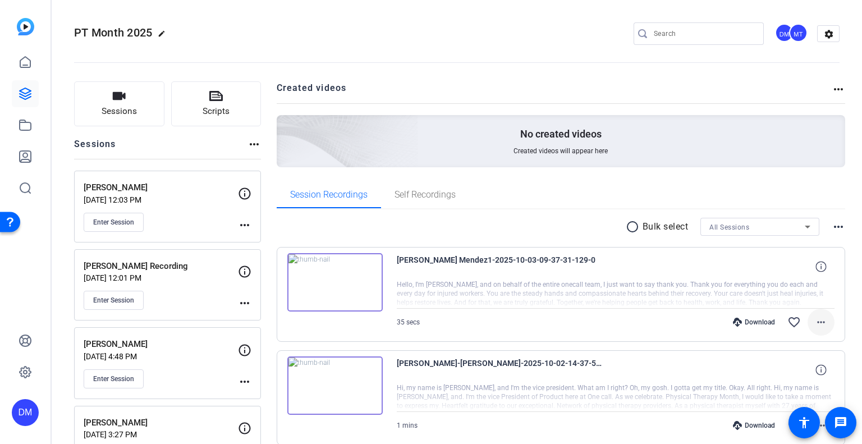
click at [814, 323] on mat-icon "more_horiz" at bounding box center [820, 321] width 13 height 13
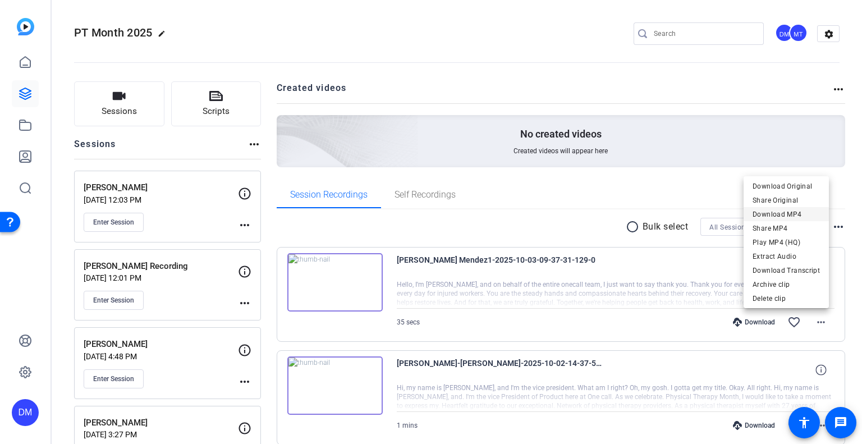
click at [775, 213] on span "Download MP4" at bounding box center [785, 214] width 67 height 13
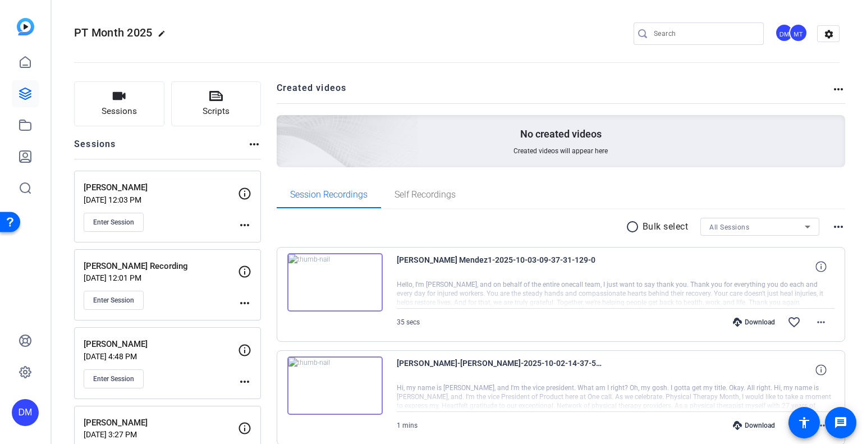
click at [330, 281] on img at bounding box center [334, 282] width 95 height 58
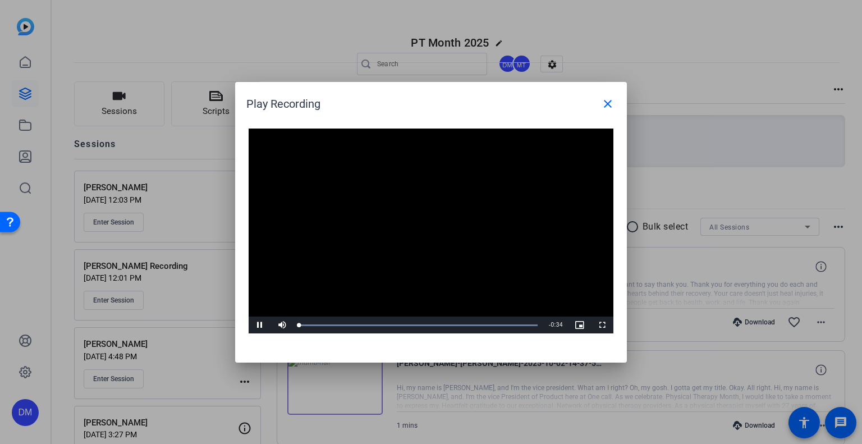
click at [402, 224] on video "Video Player" at bounding box center [430, 230] width 365 height 205
click at [254, 325] on span "Video Player" at bounding box center [259, 325] width 22 height 0
click at [613, 105] on mat-icon "close" at bounding box center [607, 103] width 13 height 13
